Goal: Task Accomplishment & Management: Manage account settings

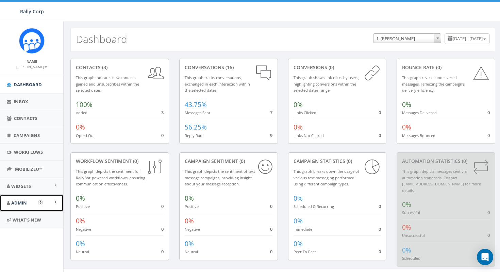
click at [17, 204] on span "Admin" at bounding box center [19, 202] width 16 height 6
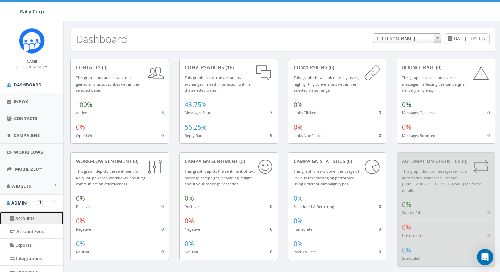
click at [24, 223] on link "Accounts" at bounding box center [31, 217] width 63 height 13
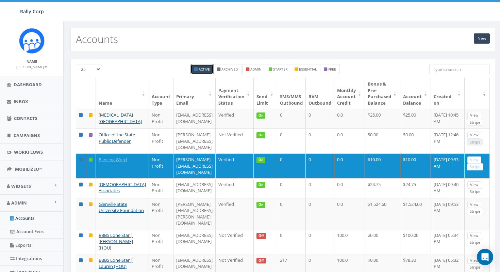
click at [464, 70] on input "search" at bounding box center [459, 69] width 61 height 10
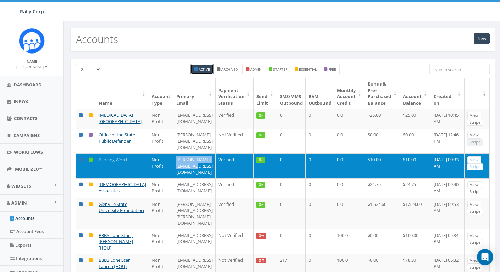
drag, startPoint x: 224, startPoint y: 165, endPoint x: 173, endPoint y: 164, distance: 51.0
click at [174, 164] on td "aaron@piercingword.org" at bounding box center [195, 165] width 42 height 25
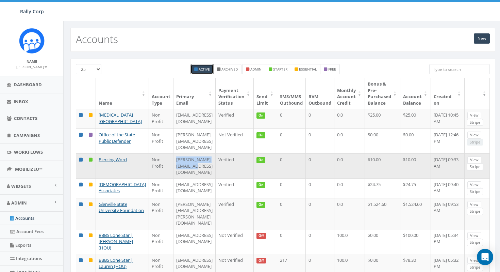
copy td "aaron@piercingword.org"
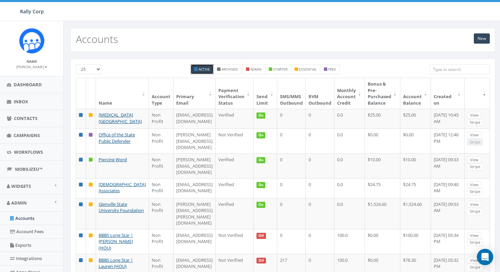
click at [317, 30] on div "New Accounts" at bounding box center [282, 40] width 425 height 24
